Goal: Information Seeking & Learning: Learn about a topic

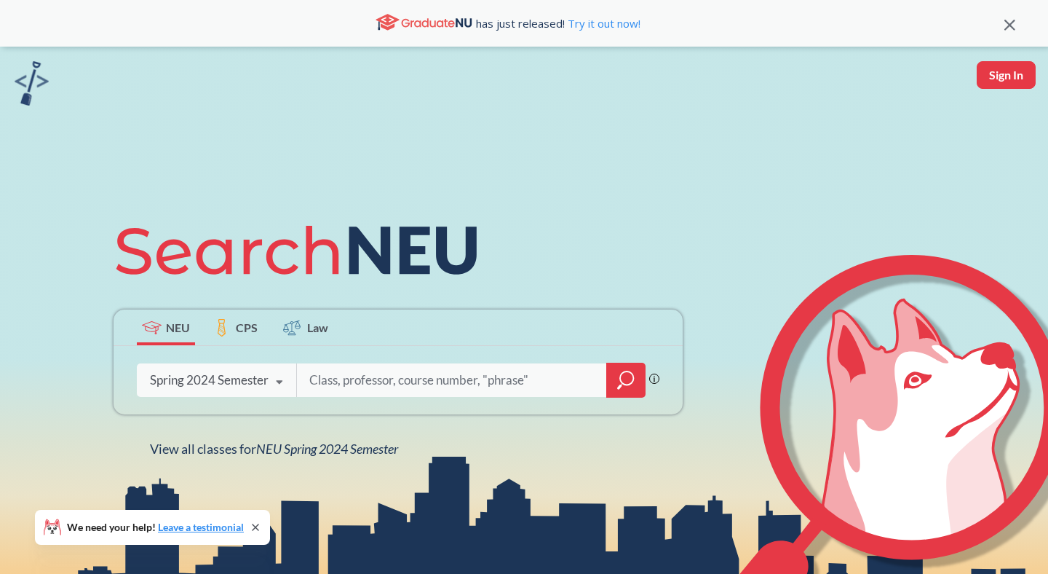
click at [343, 387] on input "search" at bounding box center [452, 380] width 288 height 31
type input "2350"
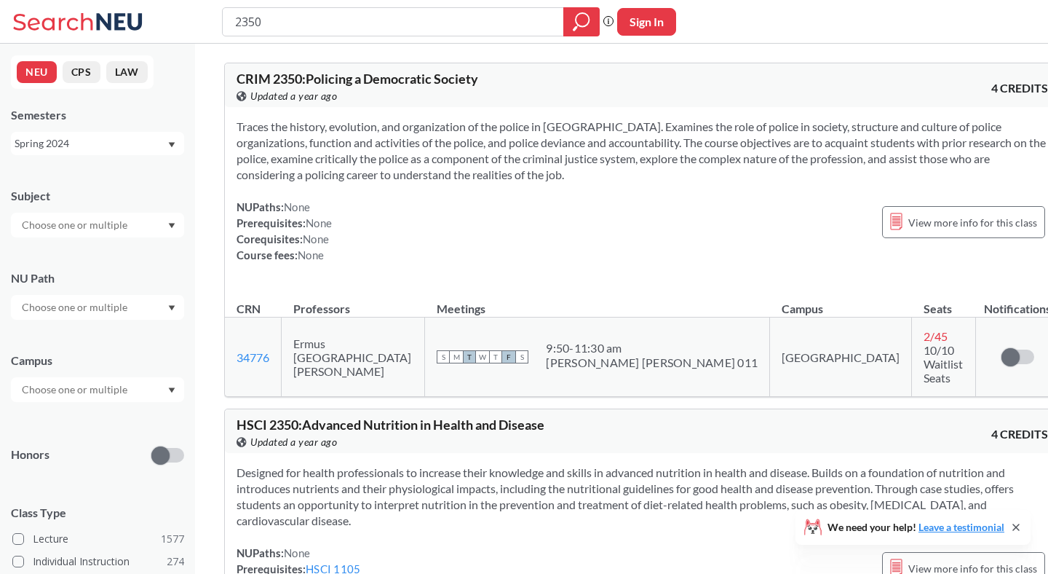
click at [76, 144] on div "Spring 2024" at bounding box center [91, 143] width 152 height 16
click at [77, 167] on div "Fall 2025" at bounding box center [101, 175] width 165 height 16
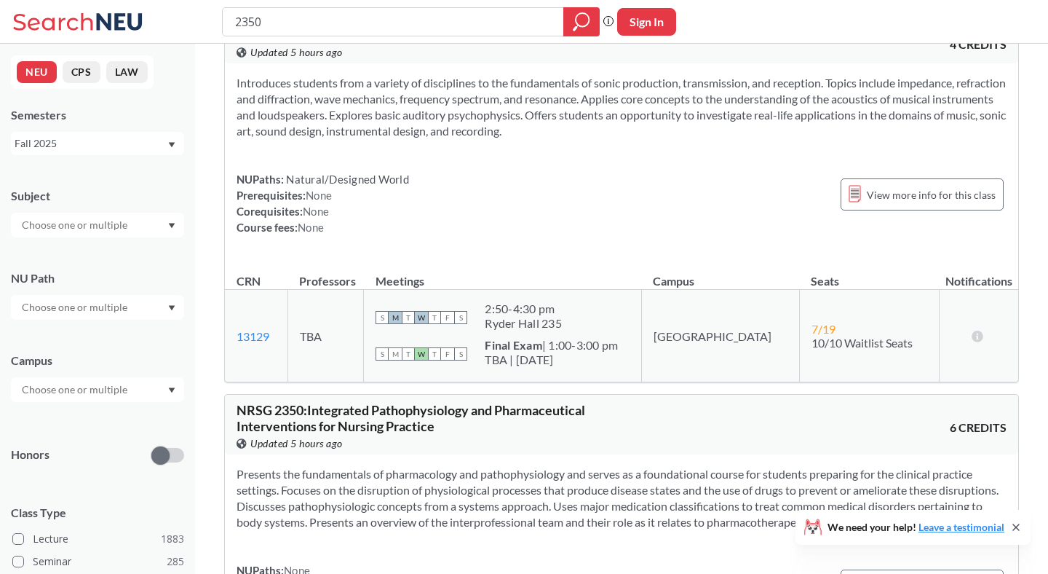
scroll to position [996, 0]
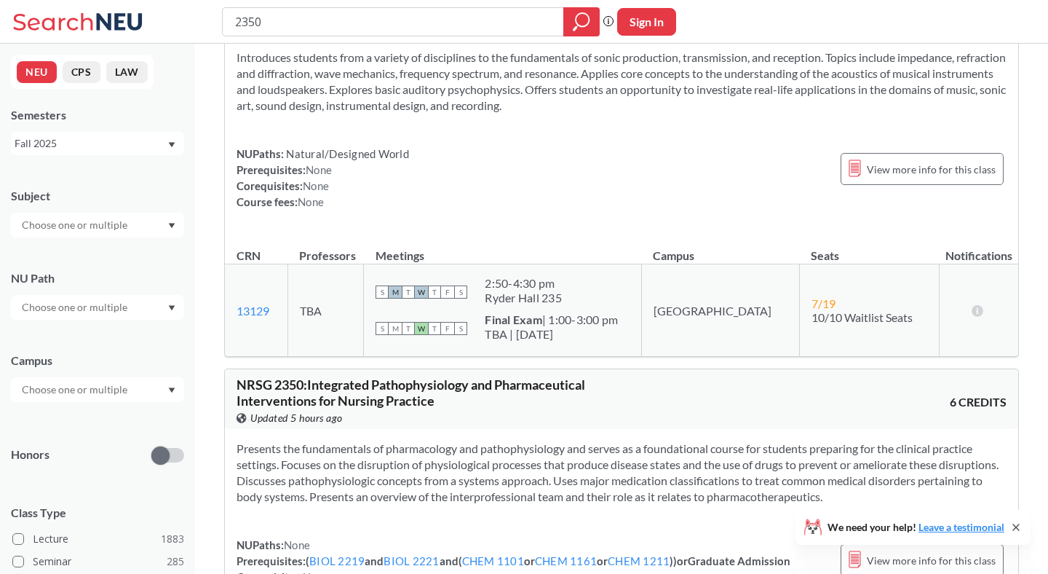
click at [123, 229] on input "text" at bounding box center [76, 224] width 122 height 17
type input "bioe"
click at [68, 258] on p "Bioengineering" at bounding box center [101, 265] width 165 height 15
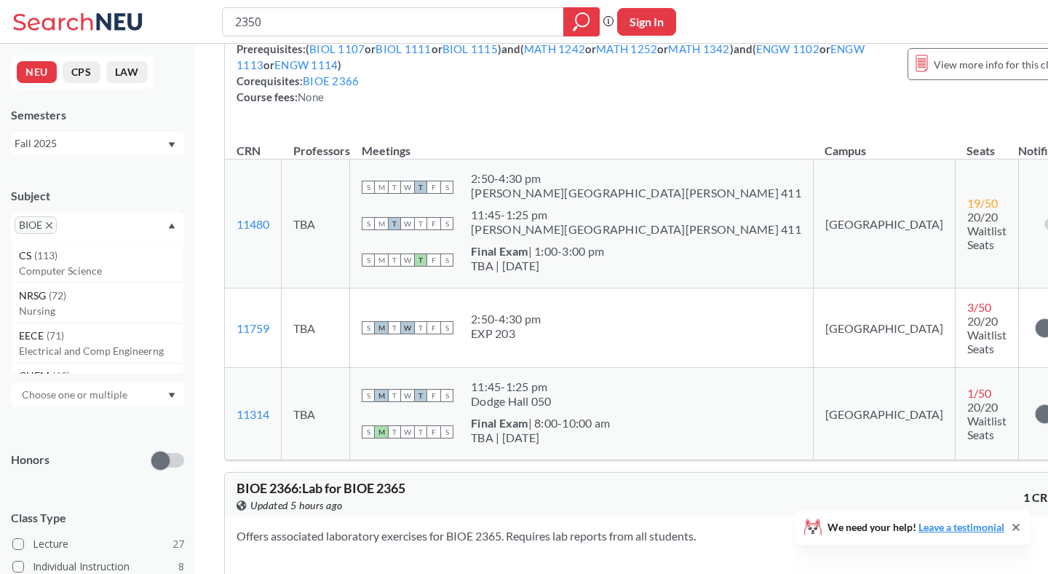
scroll to position [1232, 0]
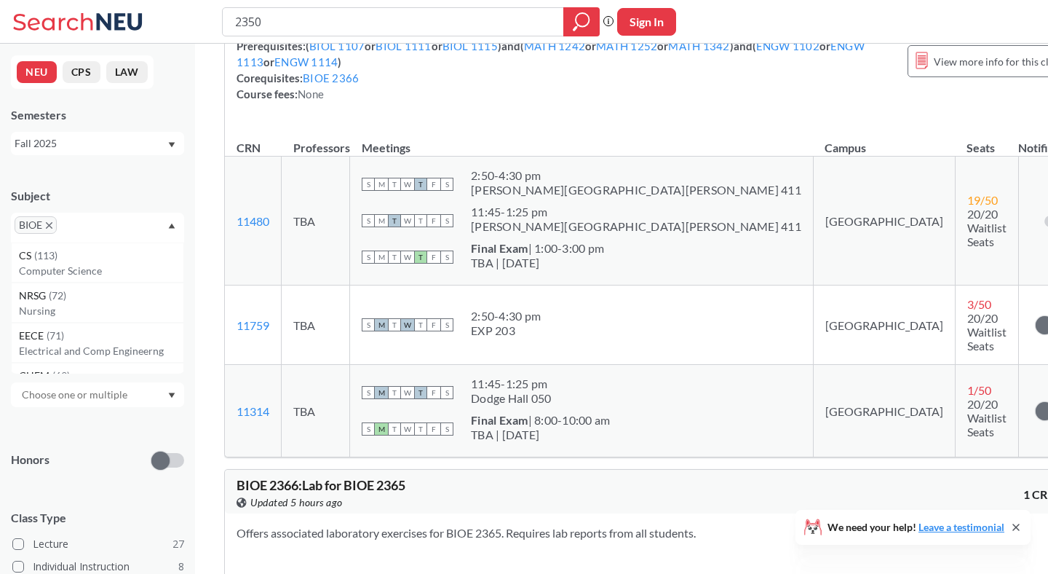
click at [908, 50] on div "View more info for this class" at bounding box center [989, 53] width 163 height 63
